Goal: Contribute content: Add original content to the website for others to see

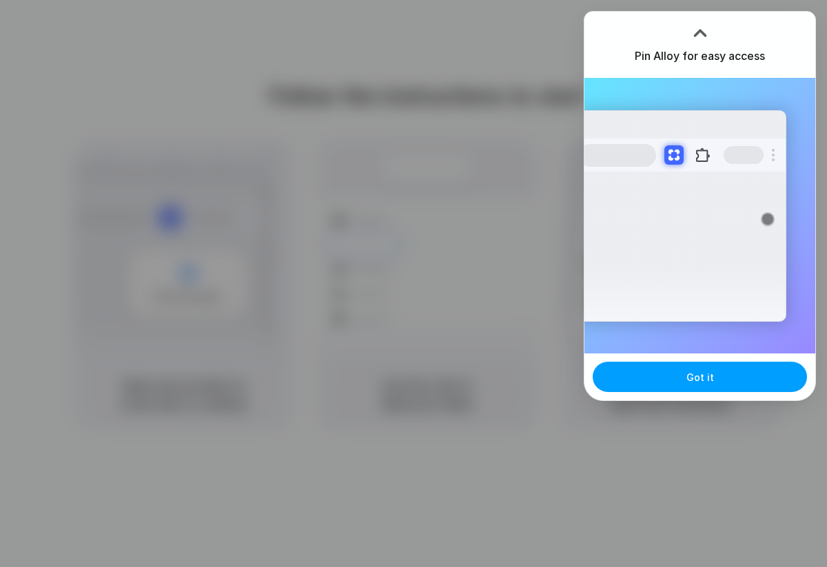
click at [702, 369] on button "Got it" at bounding box center [699, 377] width 214 height 30
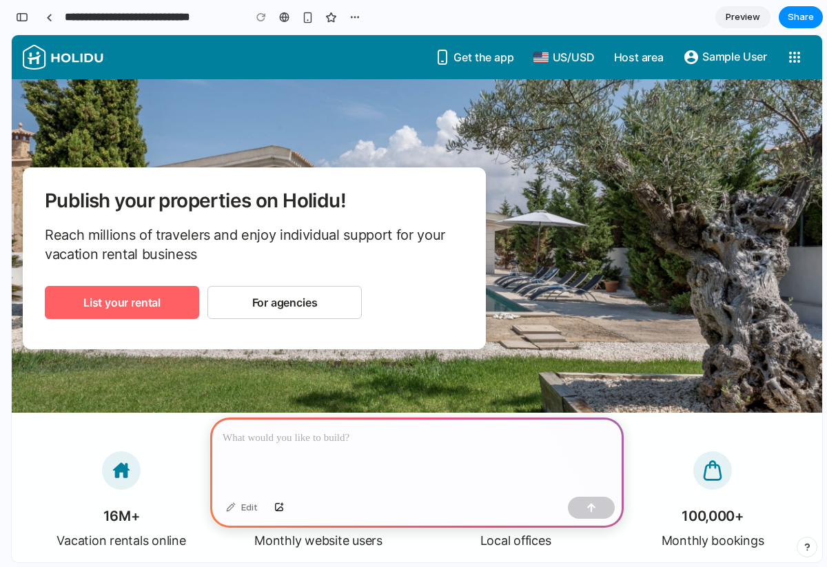
click at [338, 182] on div "Publish your properties on Holidu! Reach millions of travelers and enjoy indivi…" at bounding box center [254, 258] width 463 height 182
click at [347, 185] on div "Publish your properties on Holidu! Reach millions of travelers and enjoy indivi…" at bounding box center [254, 258] width 463 height 182
click at [282, 510] on div "button" at bounding box center [279, 508] width 10 height 8
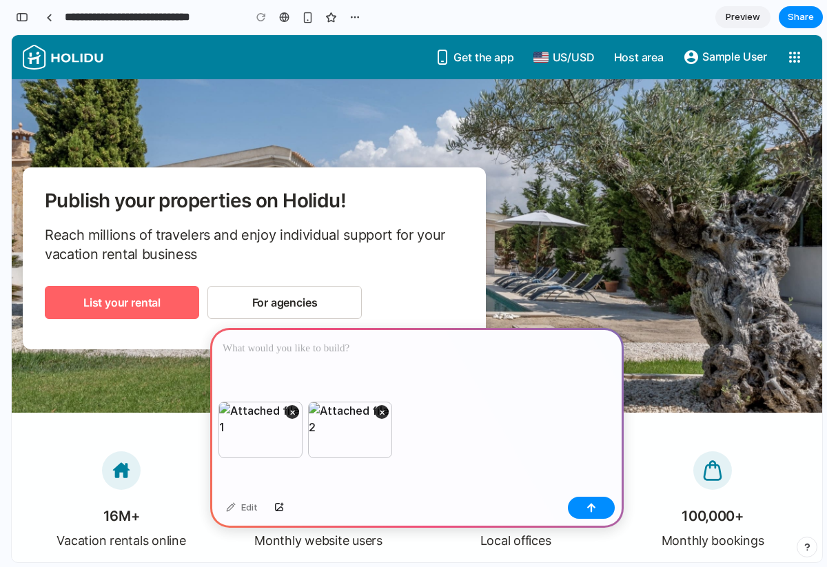
click at [243, 352] on p at bounding box center [416, 348] width 388 height 17
click at [262, 349] on p at bounding box center [416, 348] width 388 height 17
click at [268, 353] on p at bounding box center [416, 348] width 388 height 17
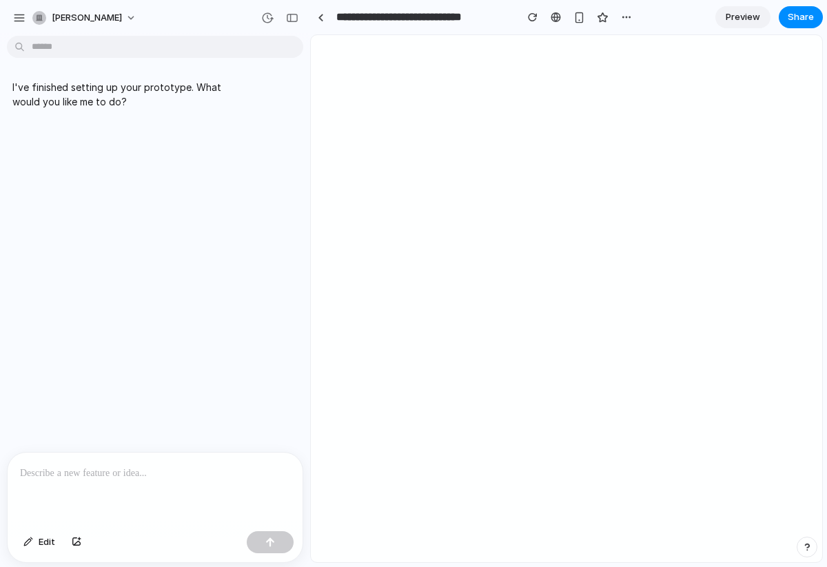
click at [233, 475] on p at bounding box center [155, 473] width 270 height 17
click at [79, 470] on p at bounding box center [155, 473] width 270 height 17
click at [79, 471] on p at bounding box center [155, 473] width 270 height 17
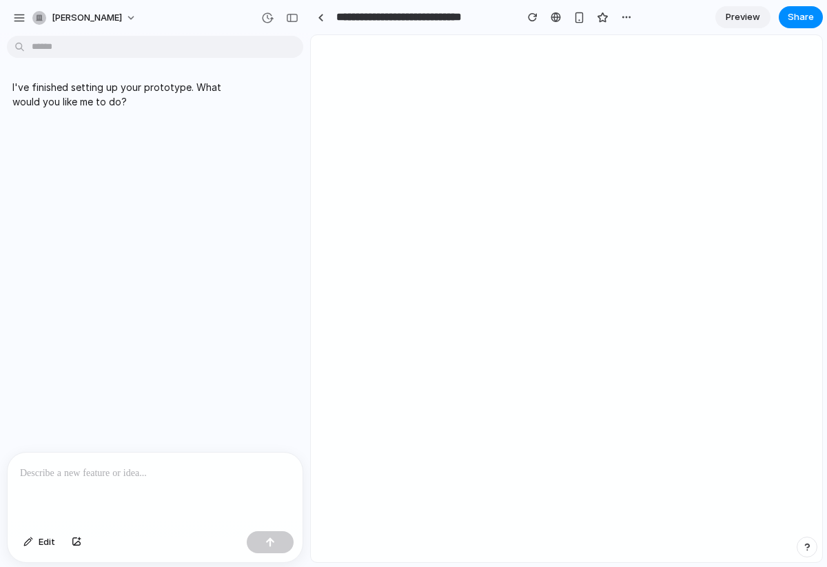
click at [115, 470] on p at bounding box center [155, 473] width 270 height 17
click at [98, 465] on p at bounding box center [155, 473] width 270 height 17
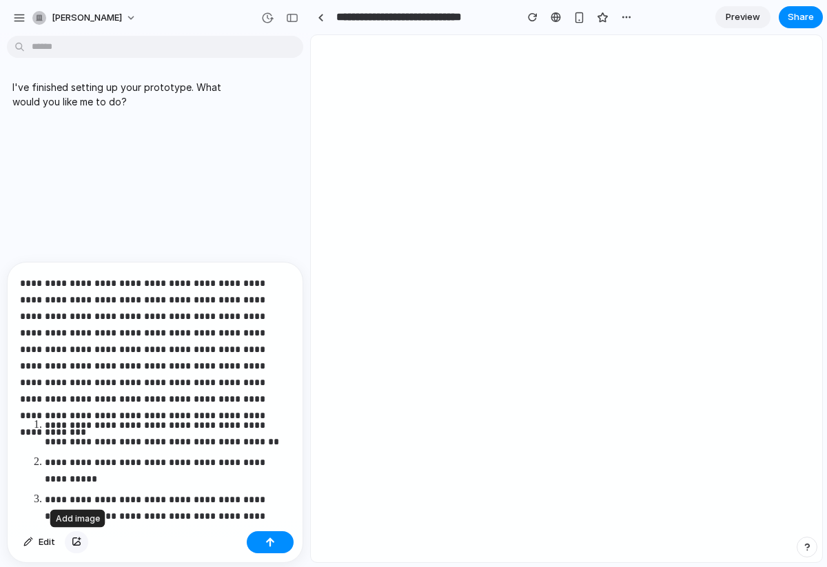
click at [76, 541] on div "button" at bounding box center [77, 542] width 10 height 8
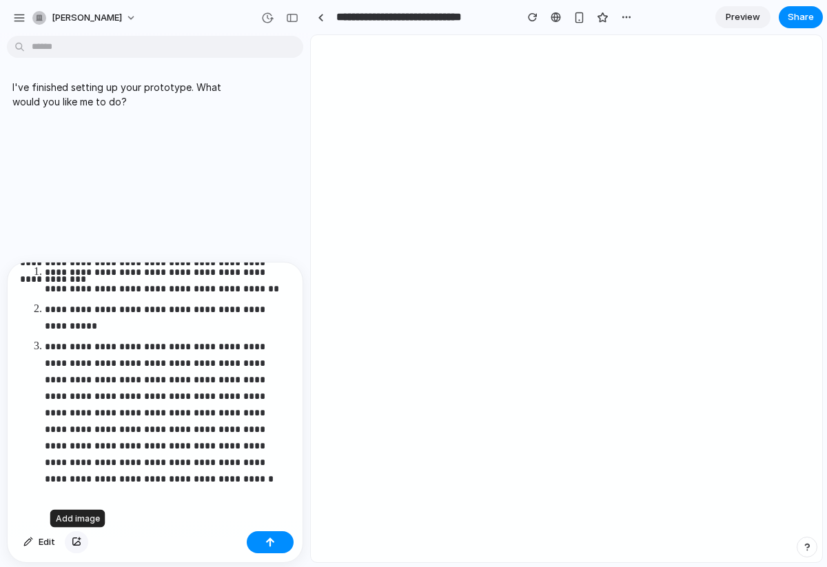
click at [75, 544] on div "button" at bounding box center [77, 542] width 10 height 8
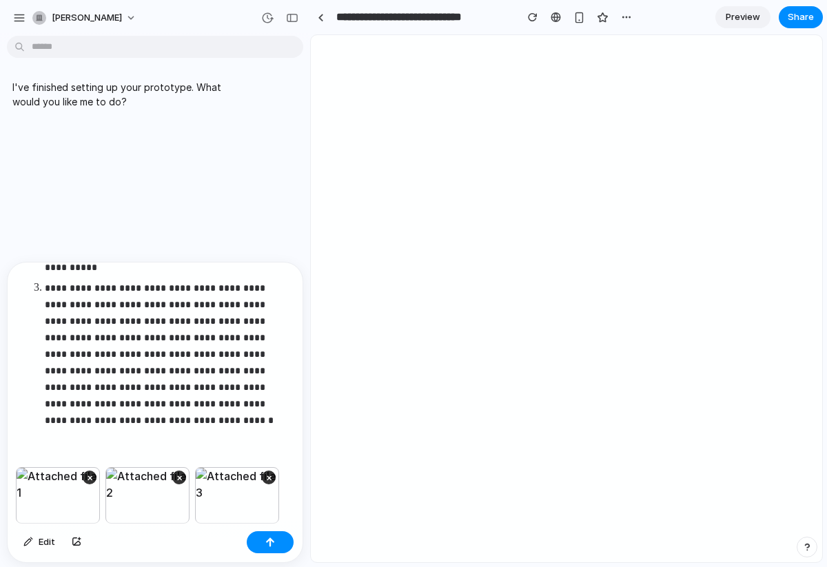
scroll to position [90, 0]
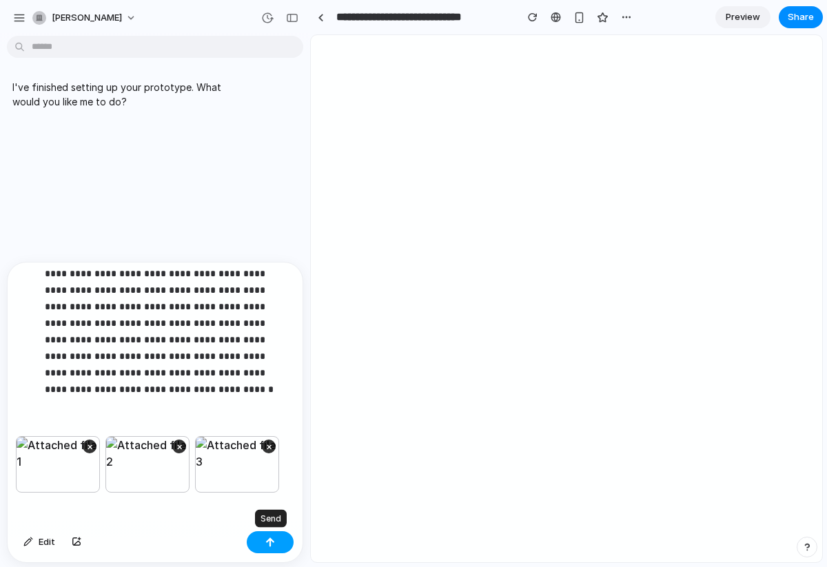
click at [273, 543] on div "button" at bounding box center [270, 542] width 10 height 10
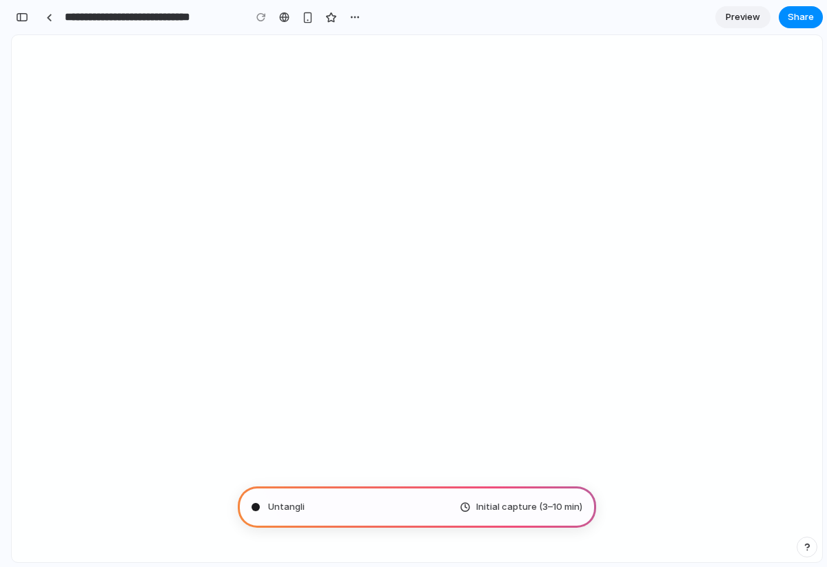
scroll to position [802, 0]
type input "**********"
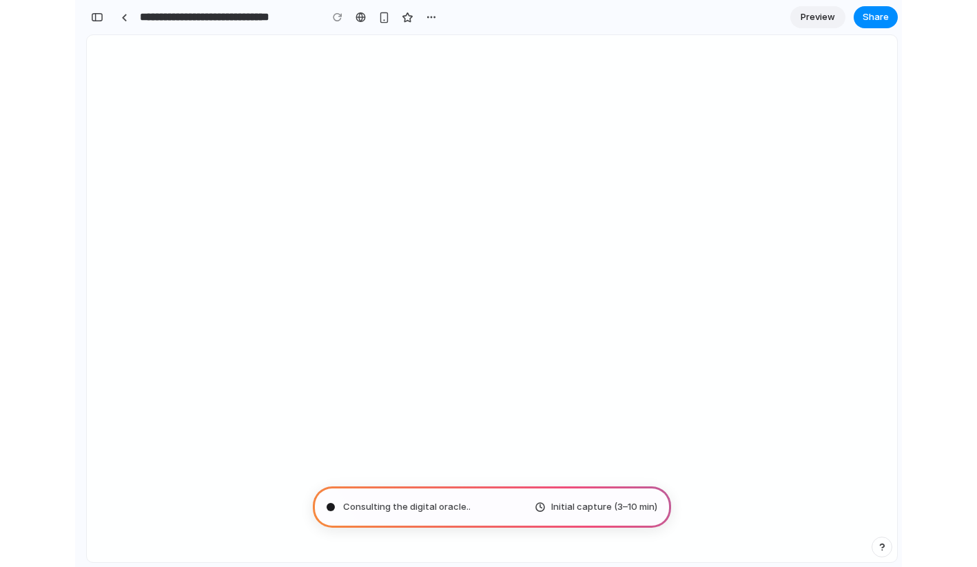
scroll to position [993, 0]
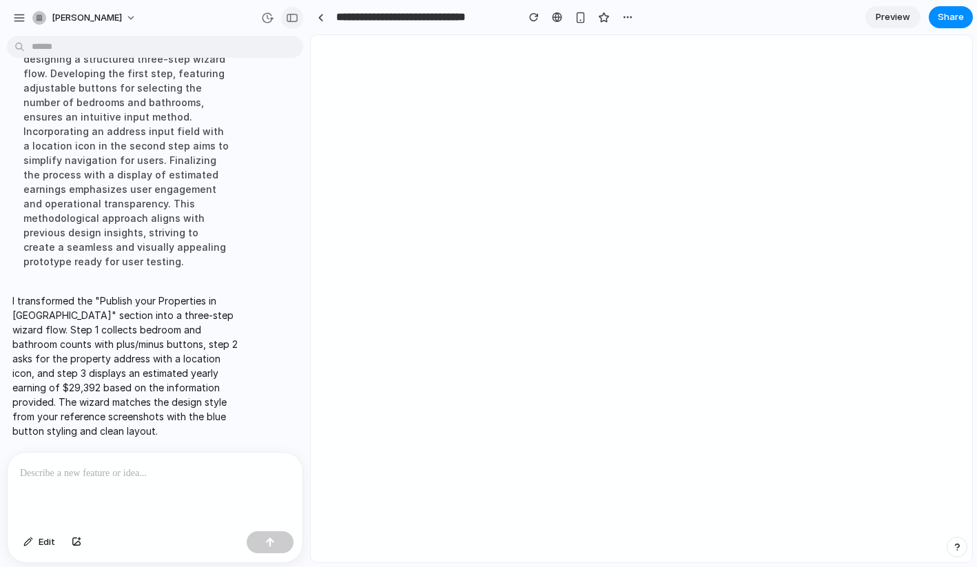
click at [284, 14] on button "button" at bounding box center [292, 18] width 22 height 22
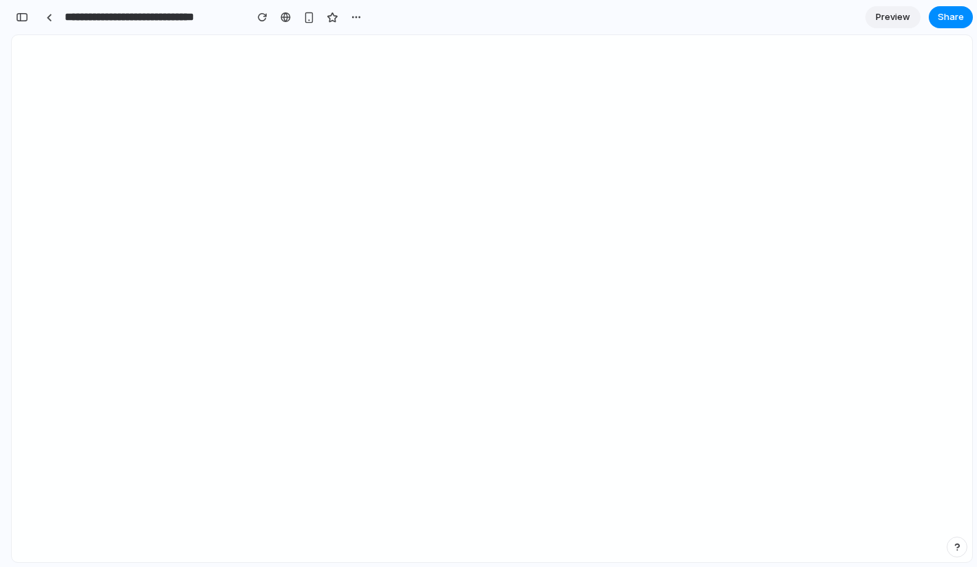
scroll to position [1807, 0]
click at [26, 17] on div "button" at bounding box center [22, 17] width 12 height 10
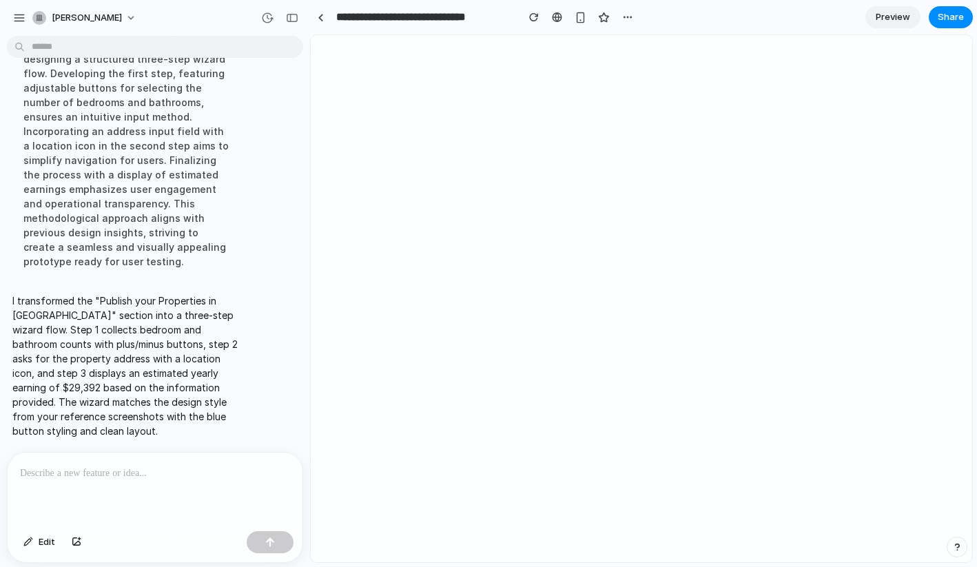
scroll to position [993, 0]
click at [83, 479] on p at bounding box center [155, 473] width 270 height 17
click at [32, 468] on p at bounding box center [155, 473] width 270 height 17
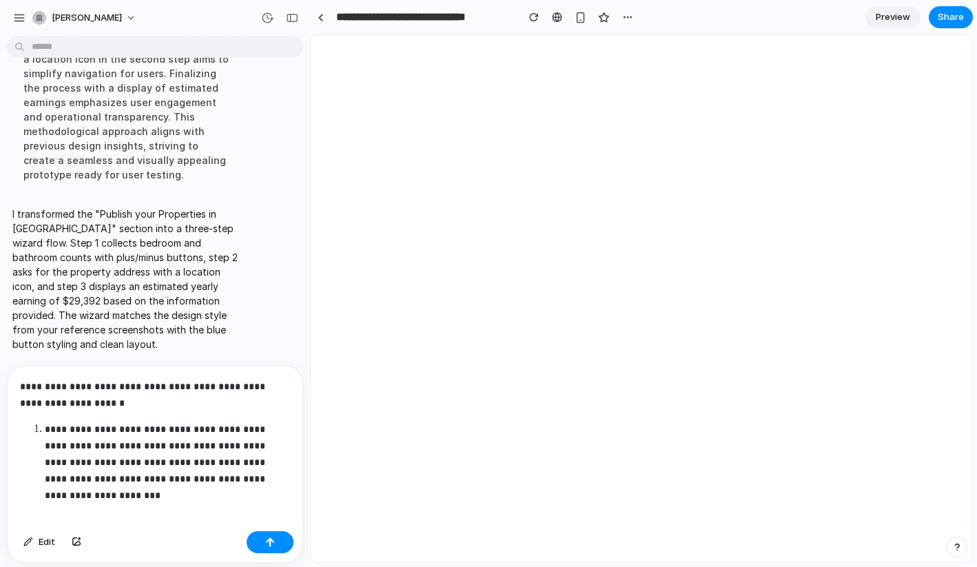
scroll to position [1079, 0]
click at [274, 546] on button "button" at bounding box center [270, 542] width 47 height 22
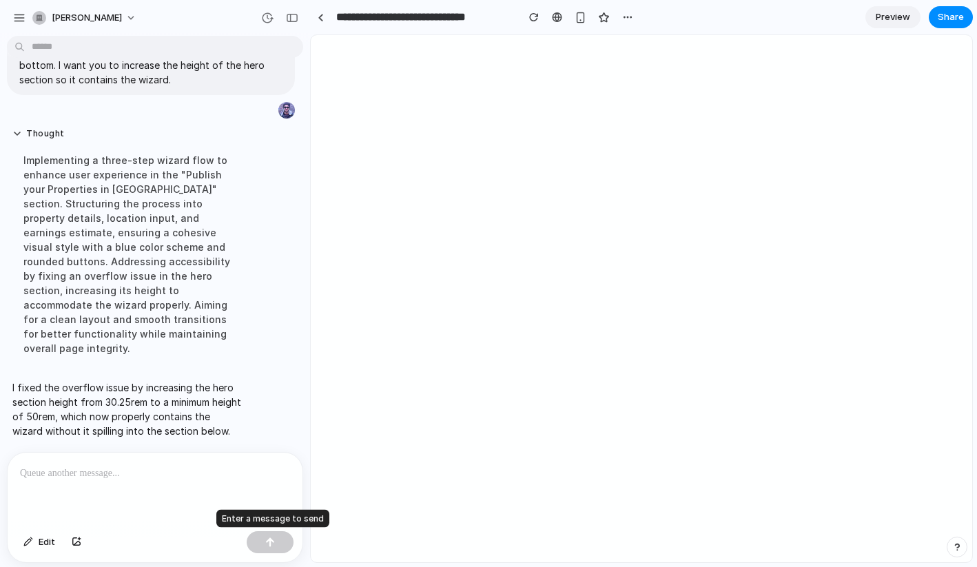
scroll to position [1227, 0]
click at [291, 13] on div "button" at bounding box center [292, 18] width 12 height 10
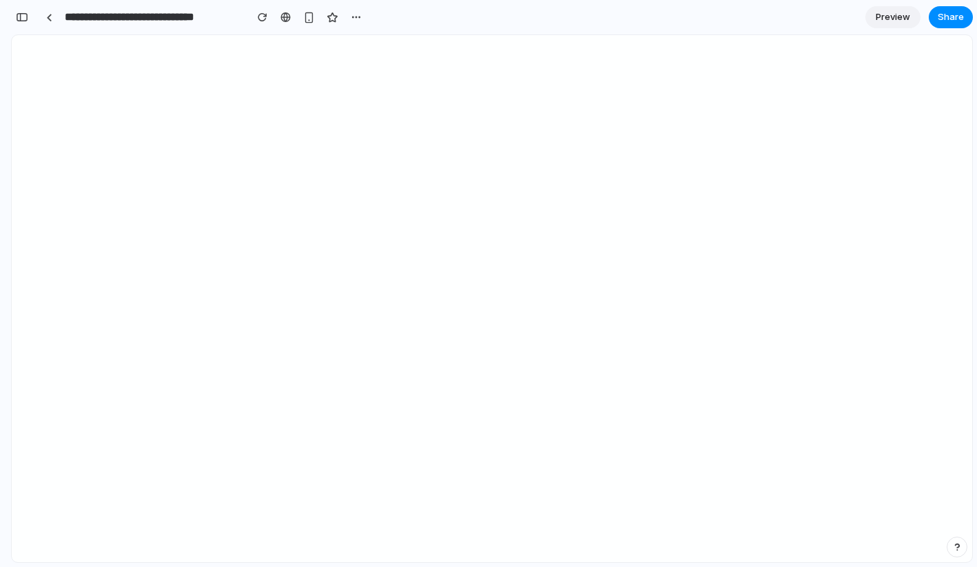
scroll to position [1682, 0]
click at [19, 19] on div "button" at bounding box center [22, 17] width 12 height 10
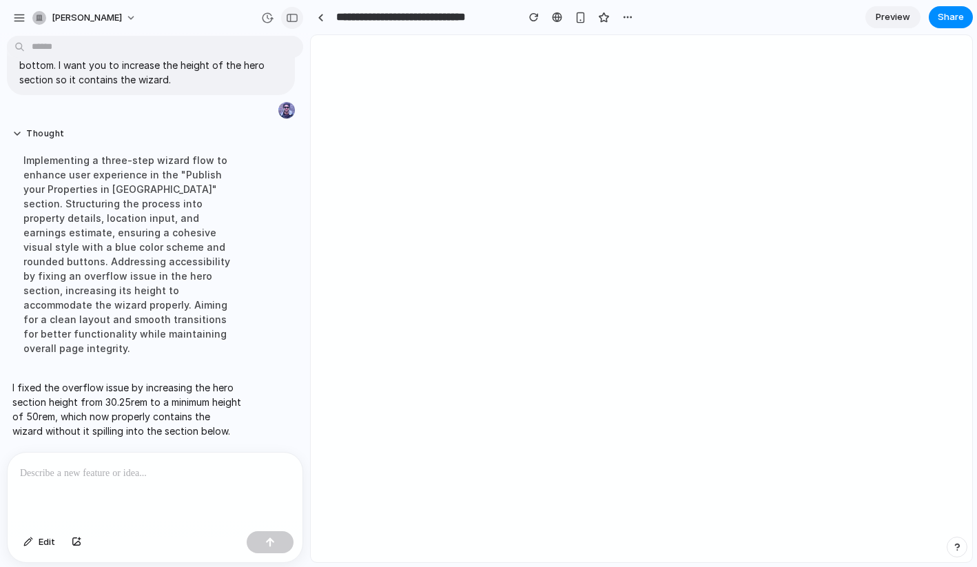
click at [287, 16] on div "button" at bounding box center [292, 18] width 12 height 10
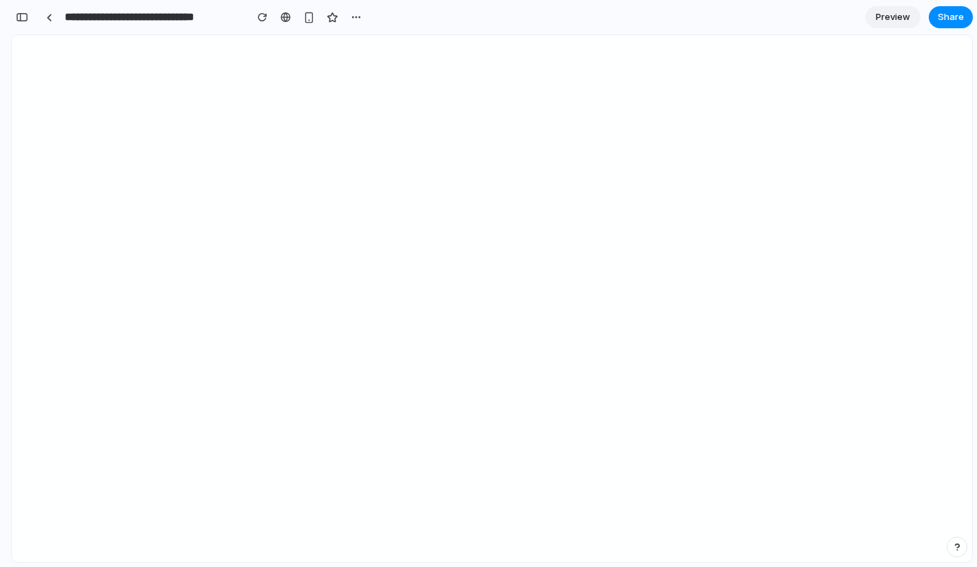
scroll to position [1682, 0]
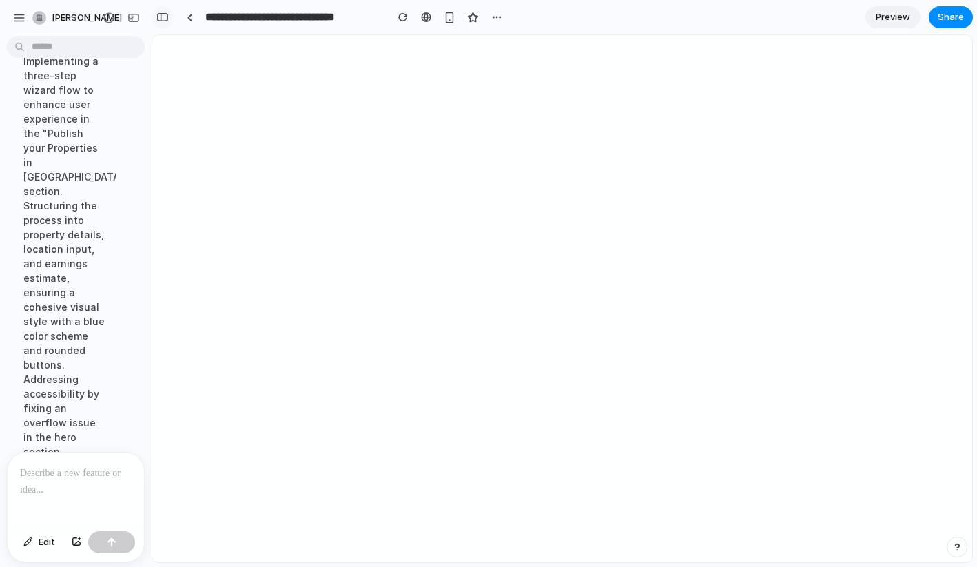
click at [158, 20] on div "button" at bounding box center [162, 17] width 12 height 10
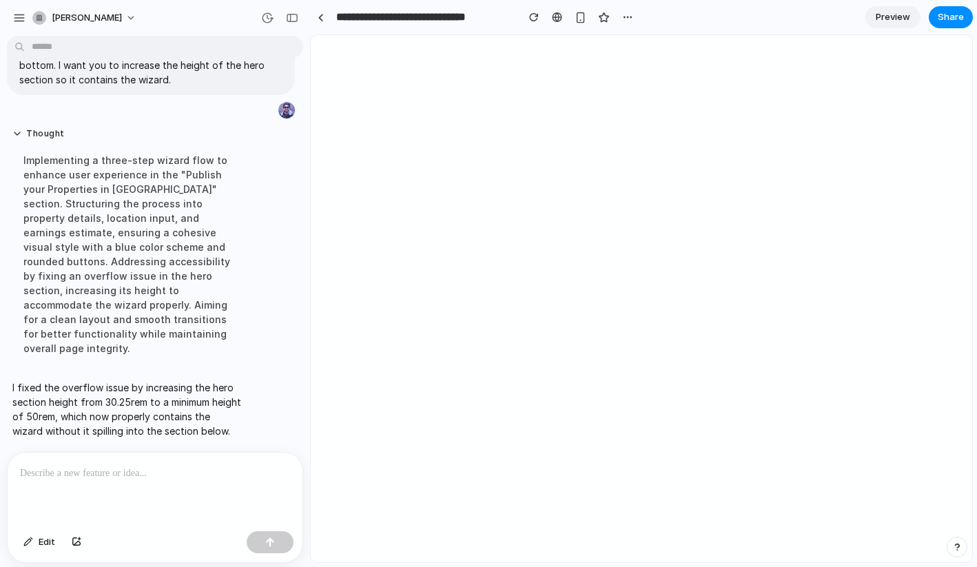
click at [93, 482] on div at bounding box center [155, 489] width 295 height 73
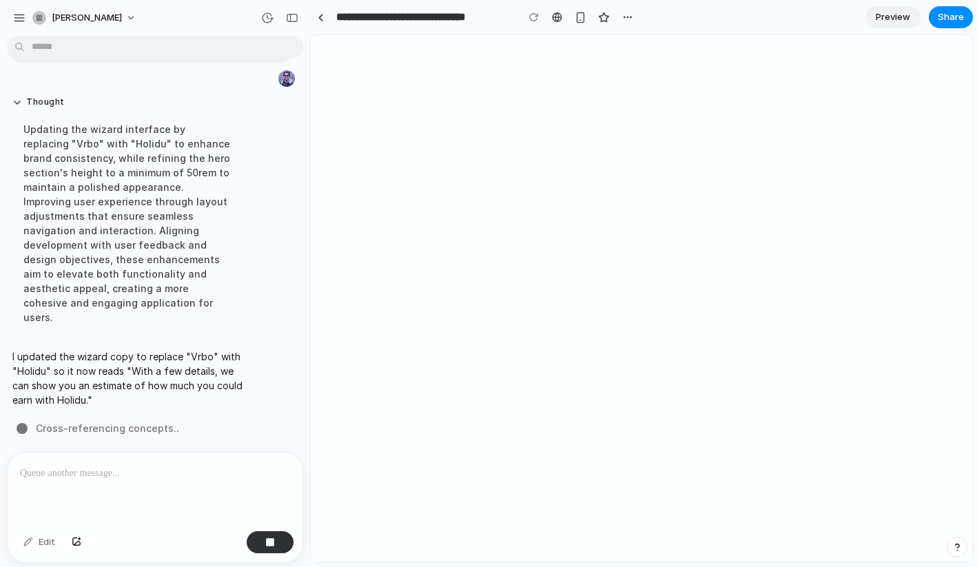
scroll to position [1396, 0]
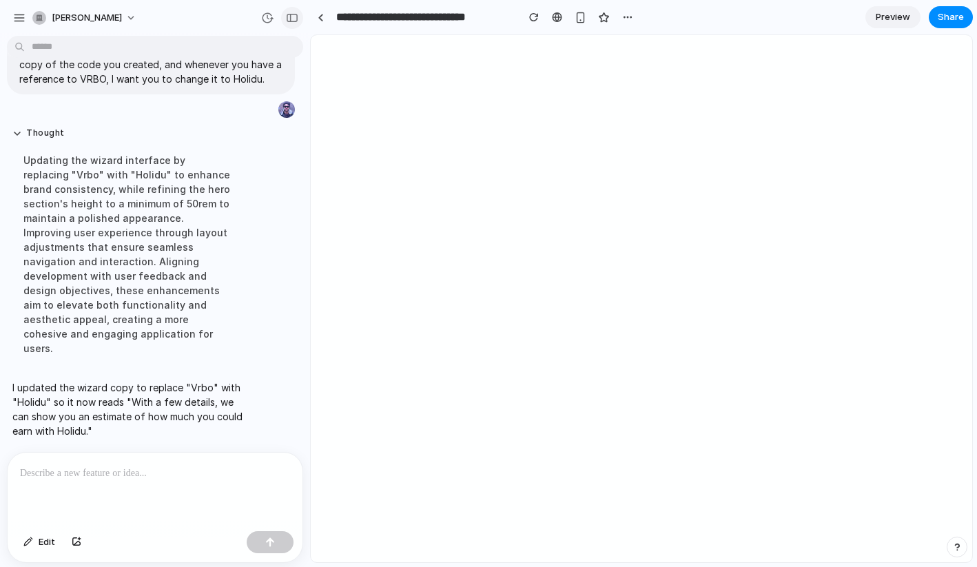
click at [290, 20] on div "button" at bounding box center [292, 18] width 12 height 10
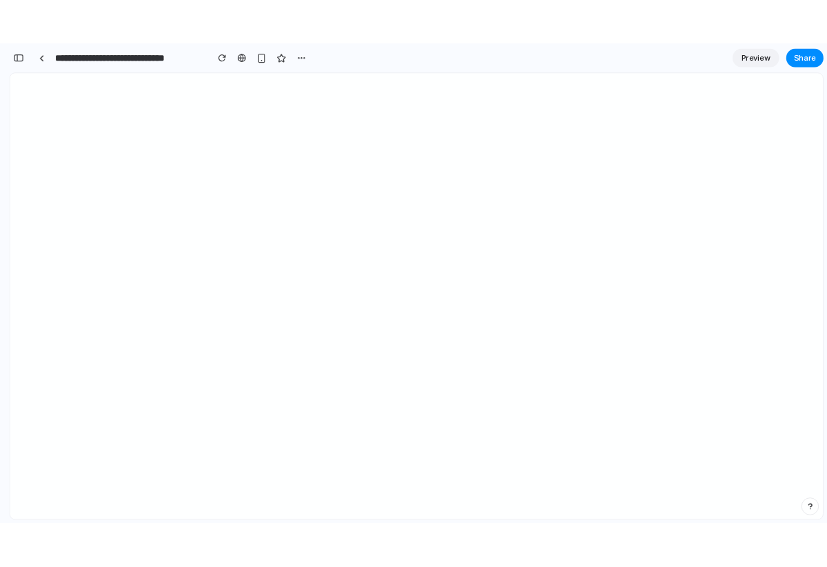
scroll to position [2025, 0]
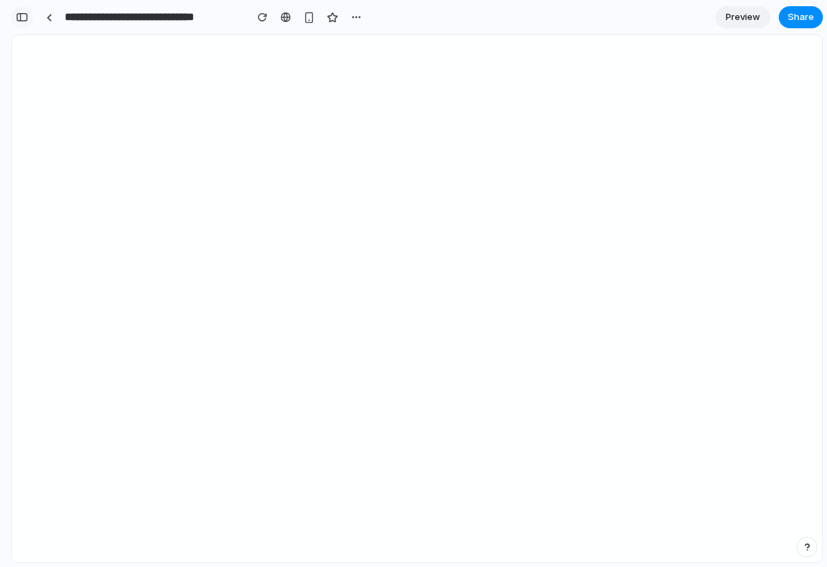
click at [20, 16] on div "button" at bounding box center [22, 17] width 12 height 10
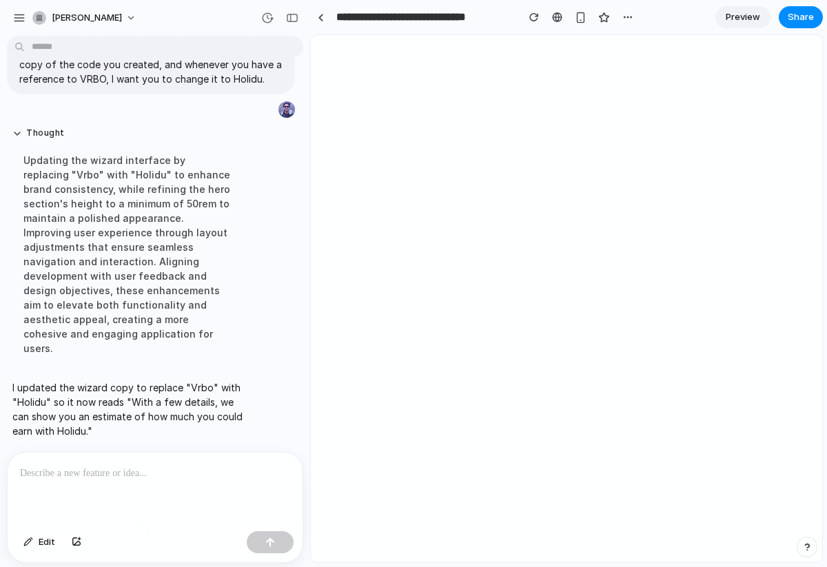
scroll to position [1396, 0]
click at [98, 473] on p at bounding box center [155, 473] width 270 height 17
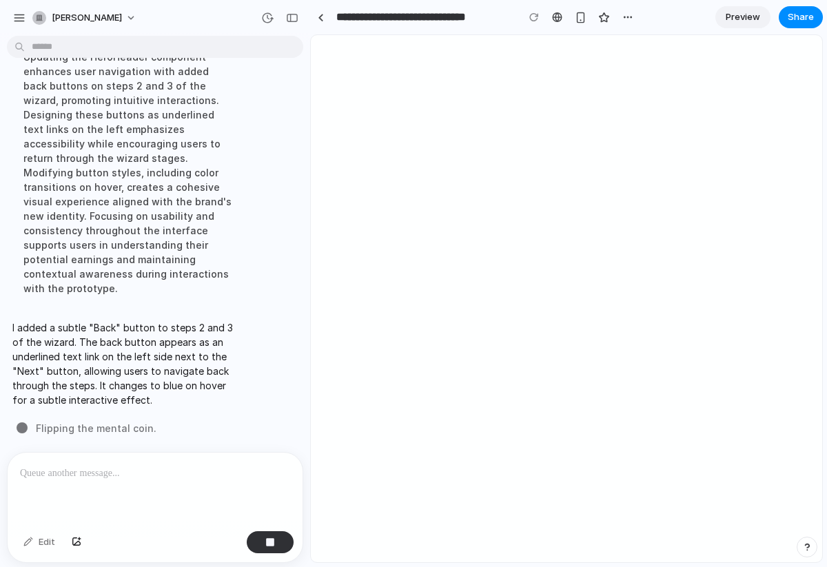
scroll to position [1696, 0]
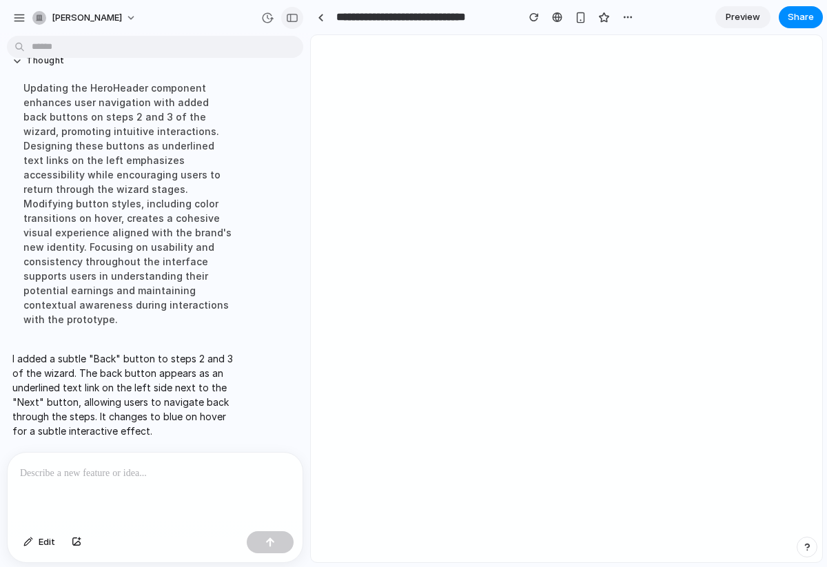
click at [291, 17] on div "button" at bounding box center [292, 18] width 12 height 10
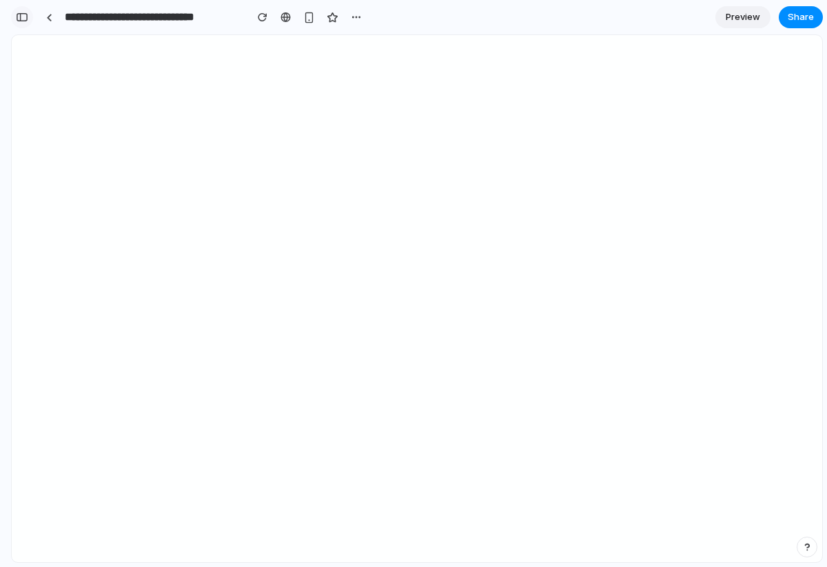
click at [21, 17] on div "button" at bounding box center [22, 17] width 12 height 10
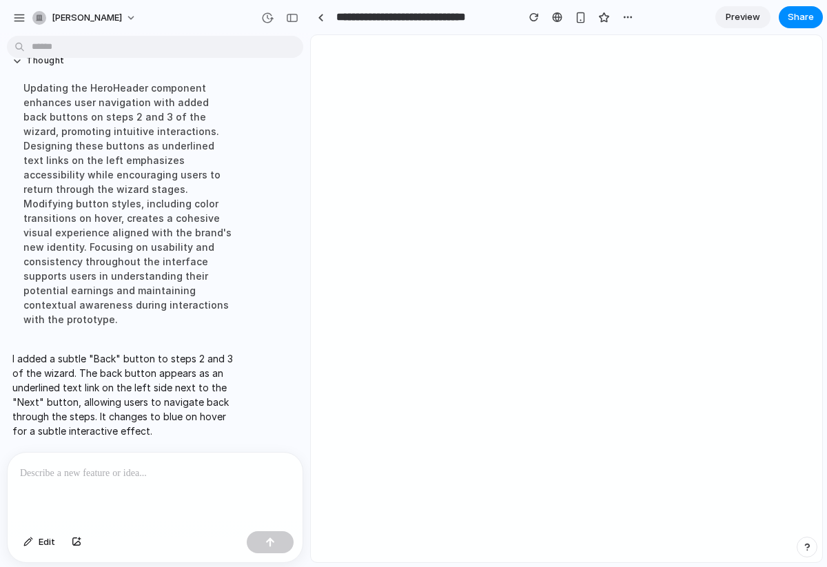
click at [104, 484] on div at bounding box center [155, 489] width 295 height 73
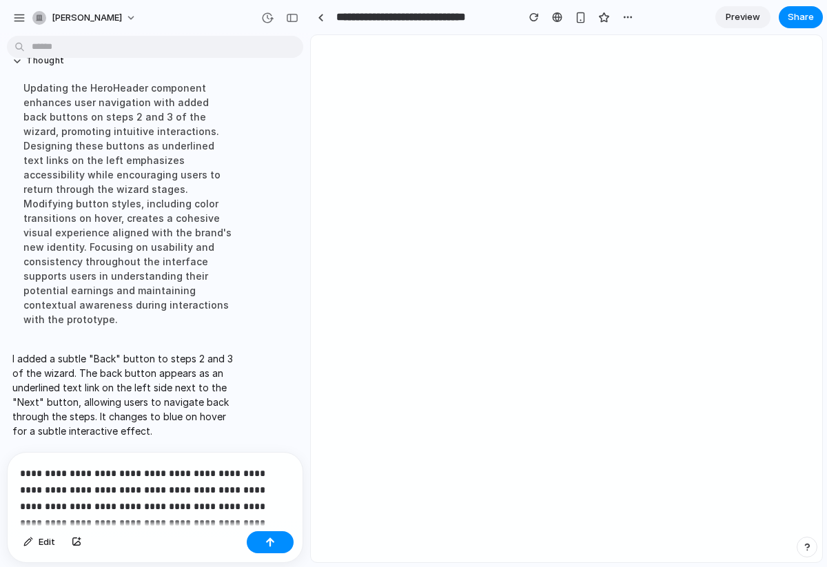
scroll to position [1727, 0]
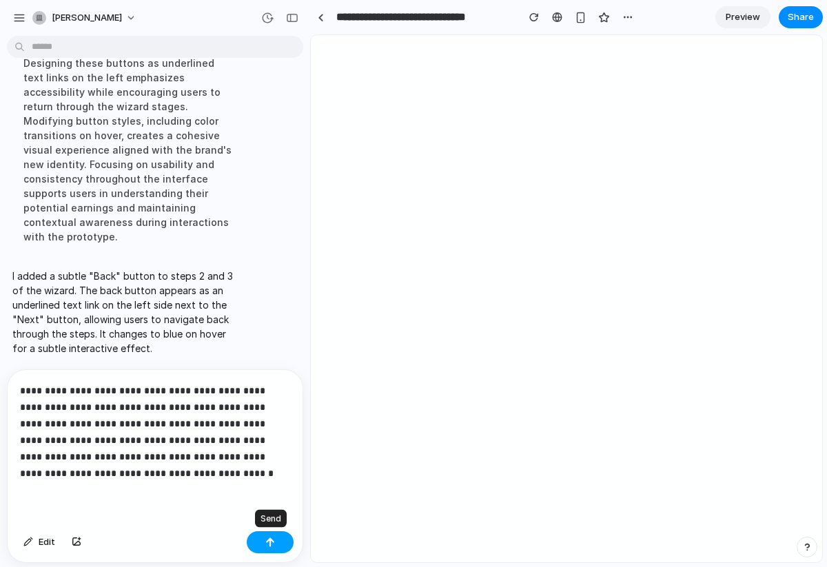
click at [263, 544] on button "button" at bounding box center [270, 542] width 47 height 22
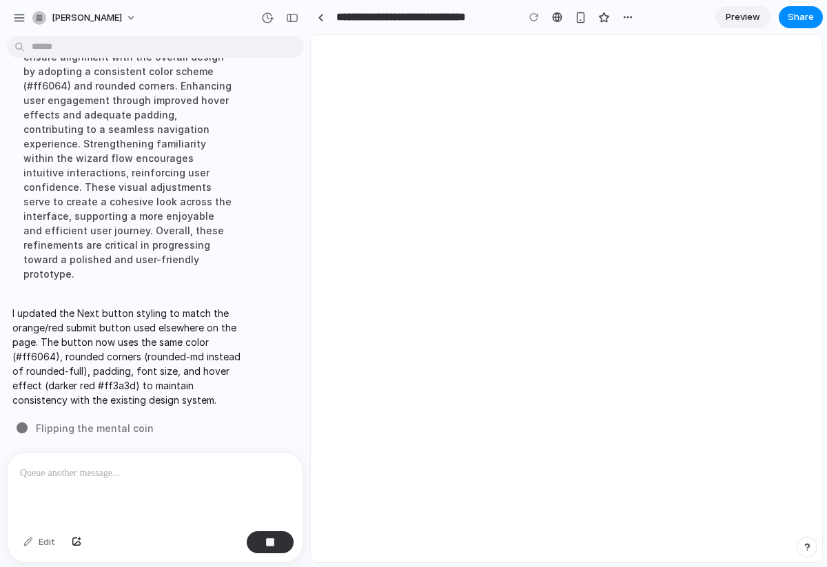
scroll to position [1981, 0]
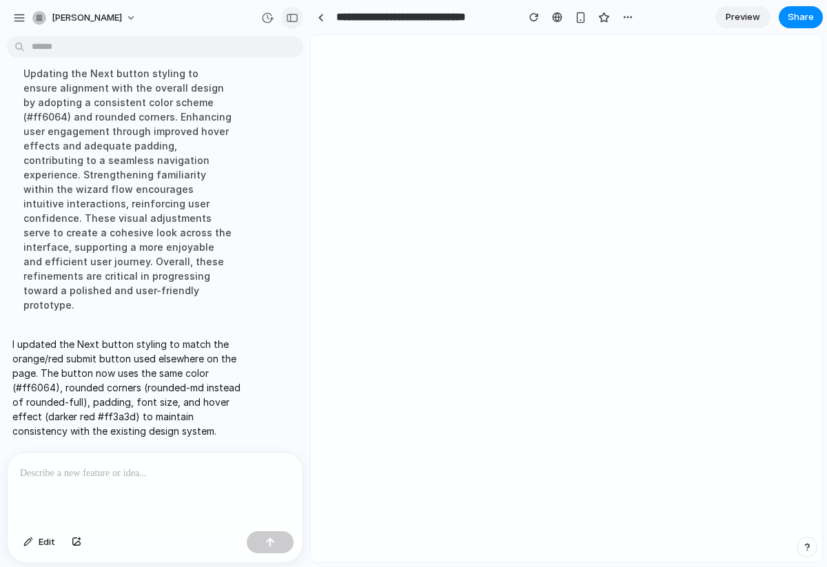
click at [291, 19] on div "button" at bounding box center [292, 18] width 12 height 10
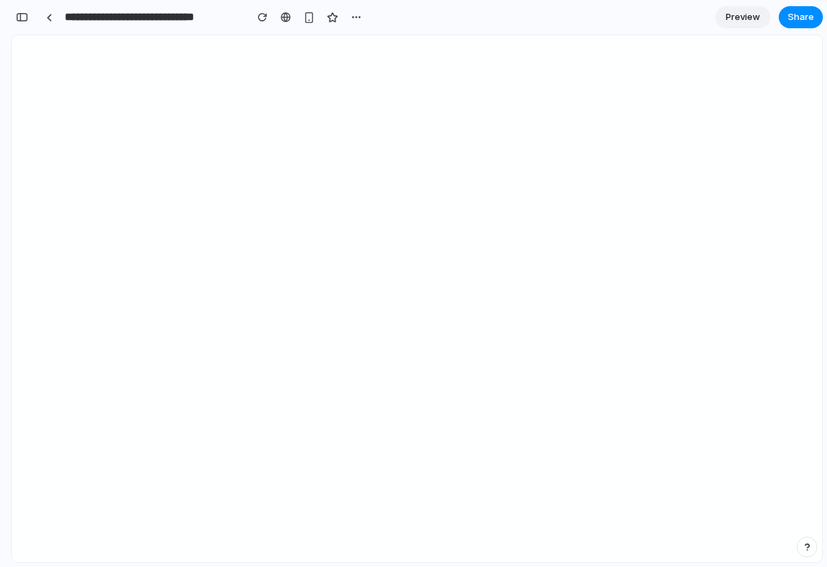
scroll to position [3072, 0]
click at [24, 17] on div "button" at bounding box center [22, 17] width 12 height 10
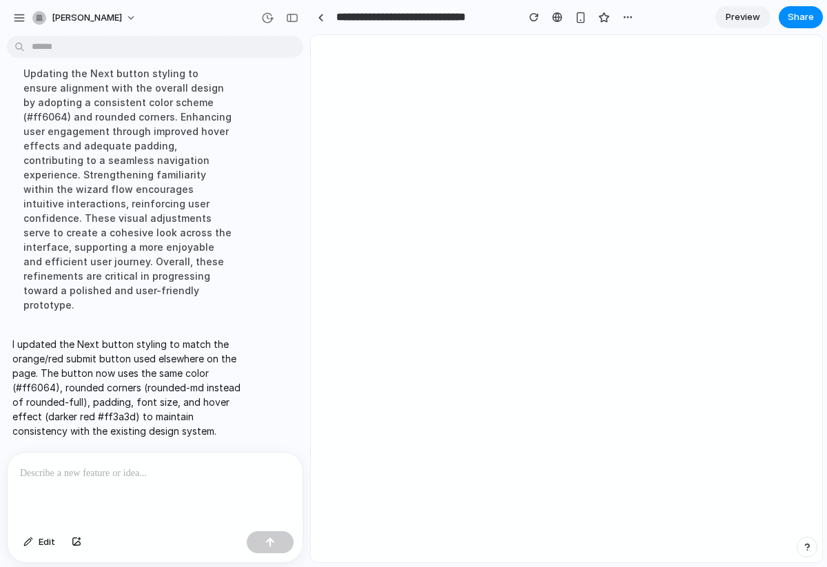
scroll to position [1981, 0]
click at [293, 14] on div "button" at bounding box center [292, 18] width 12 height 10
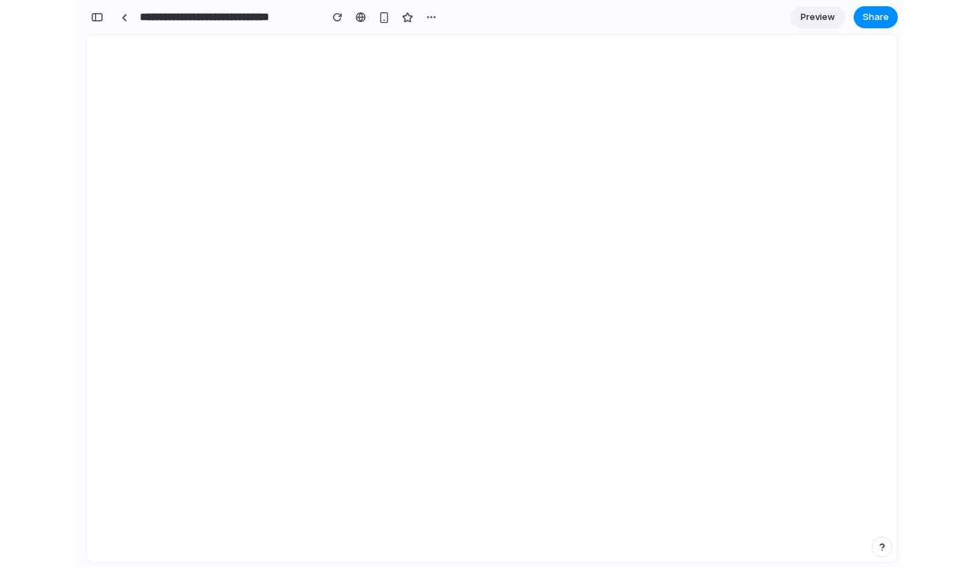
scroll to position [3072, 0]
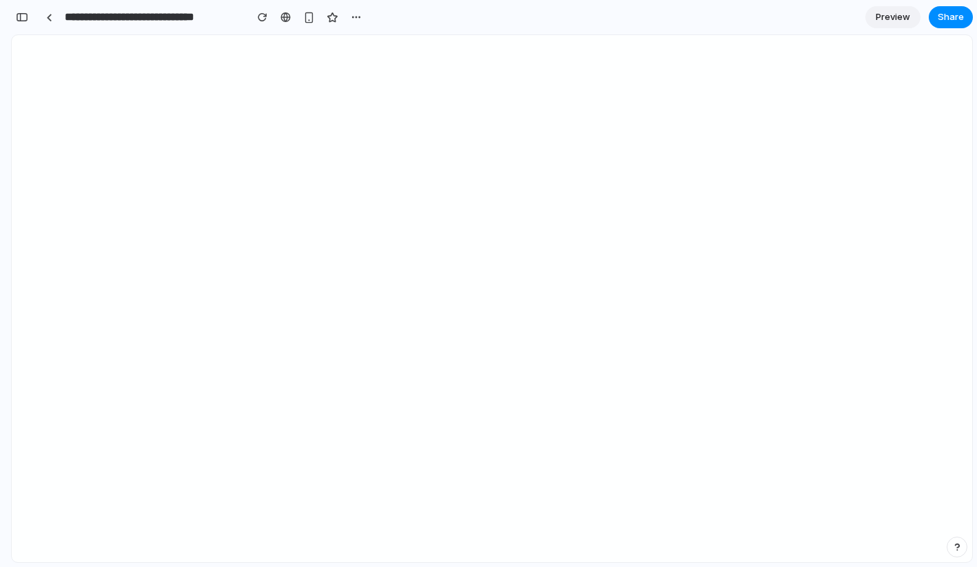
click at [826, 17] on span "Preview" at bounding box center [892, 17] width 34 height 14
click at [826, 16] on link "Edit" at bounding box center [892, 17] width 55 height 22
click at [21, 17] on div "button" at bounding box center [22, 17] width 12 height 10
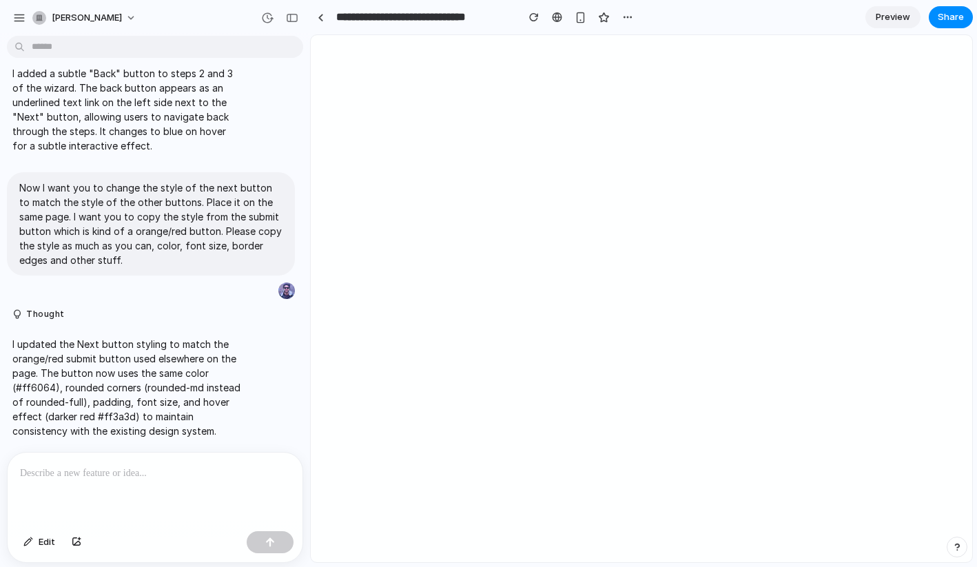
click at [159, 481] on p at bounding box center [155, 473] width 270 height 17
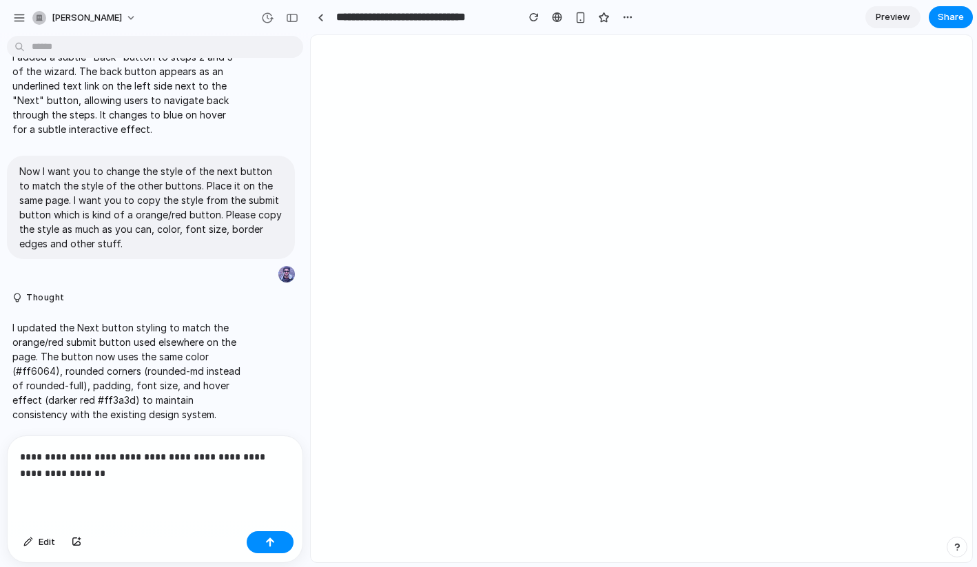
scroll to position [1744, 0]
click at [31, 473] on p "**********" at bounding box center [155, 464] width 270 height 33
click at [269, 540] on div "button" at bounding box center [270, 542] width 10 height 10
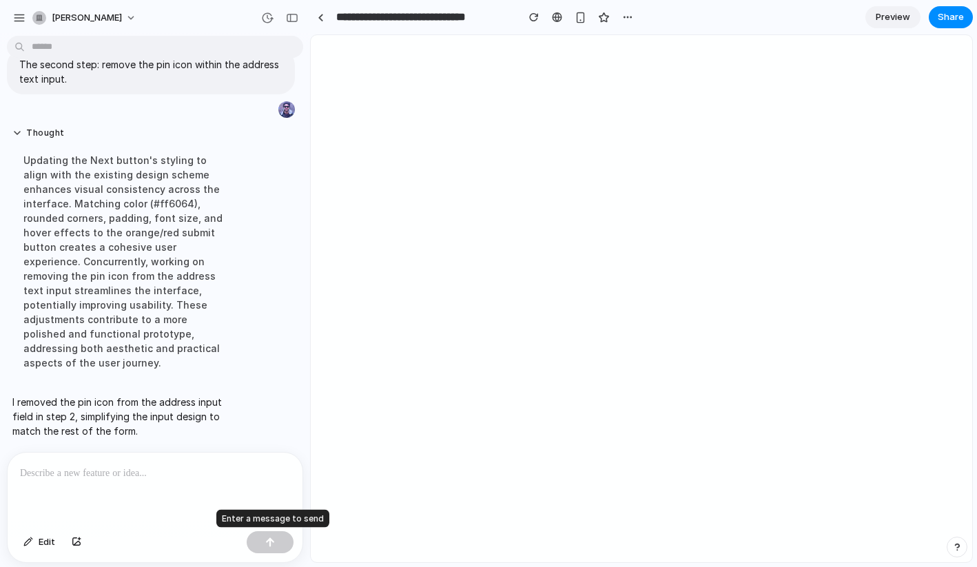
scroll to position [2107, 0]
click at [289, 18] on div "button" at bounding box center [292, 18] width 12 height 10
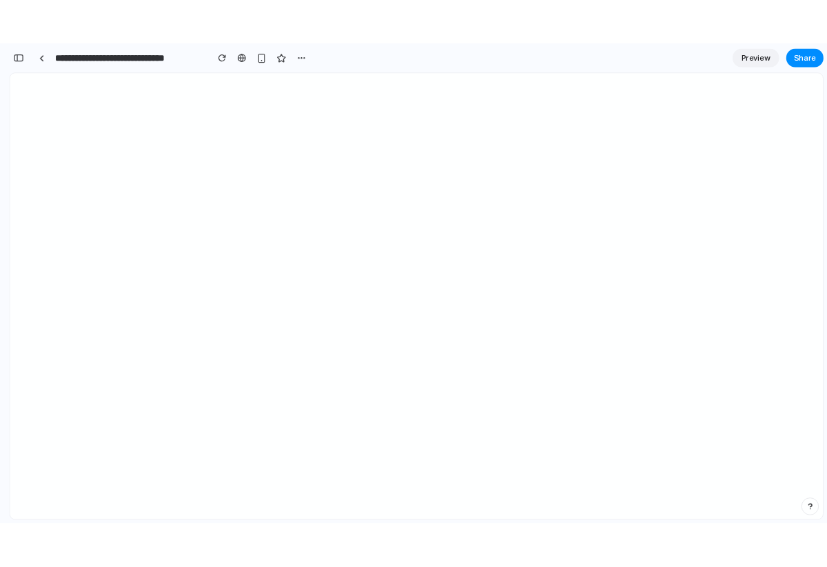
scroll to position [3343, 0]
